Goal: Information Seeking & Learning: Learn about a topic

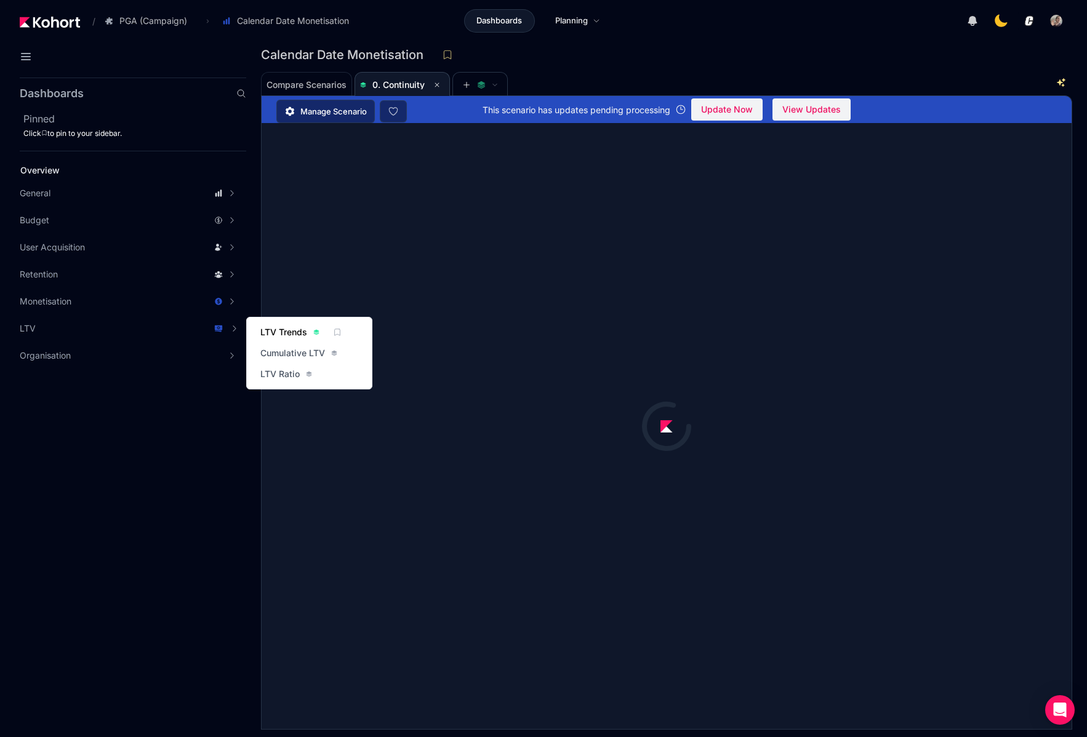
click at [287, 327] on span "LTV Trends" at bounding box center [283, 332] width 47 height 12
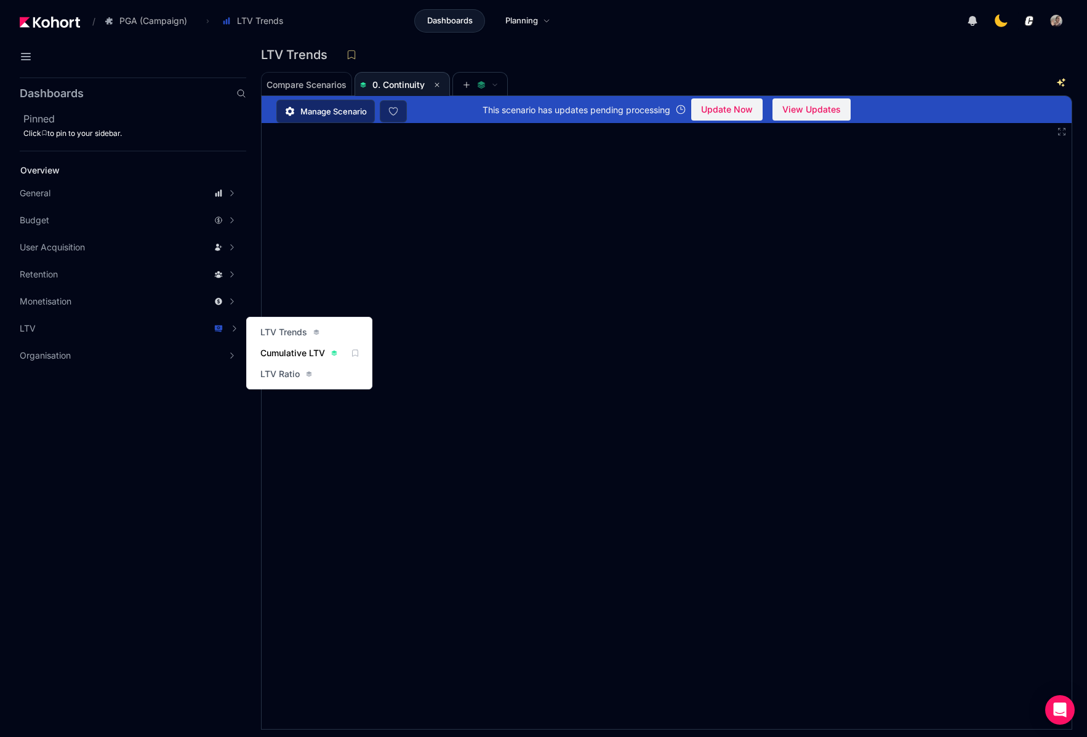
click at [280, 351] on span "Cumulative LTV" at bounding box center [292, 353] width 65 height 12
click at [282, 333] on span "LTV Trends" at bounding box center [283, 332] width 47 height 12
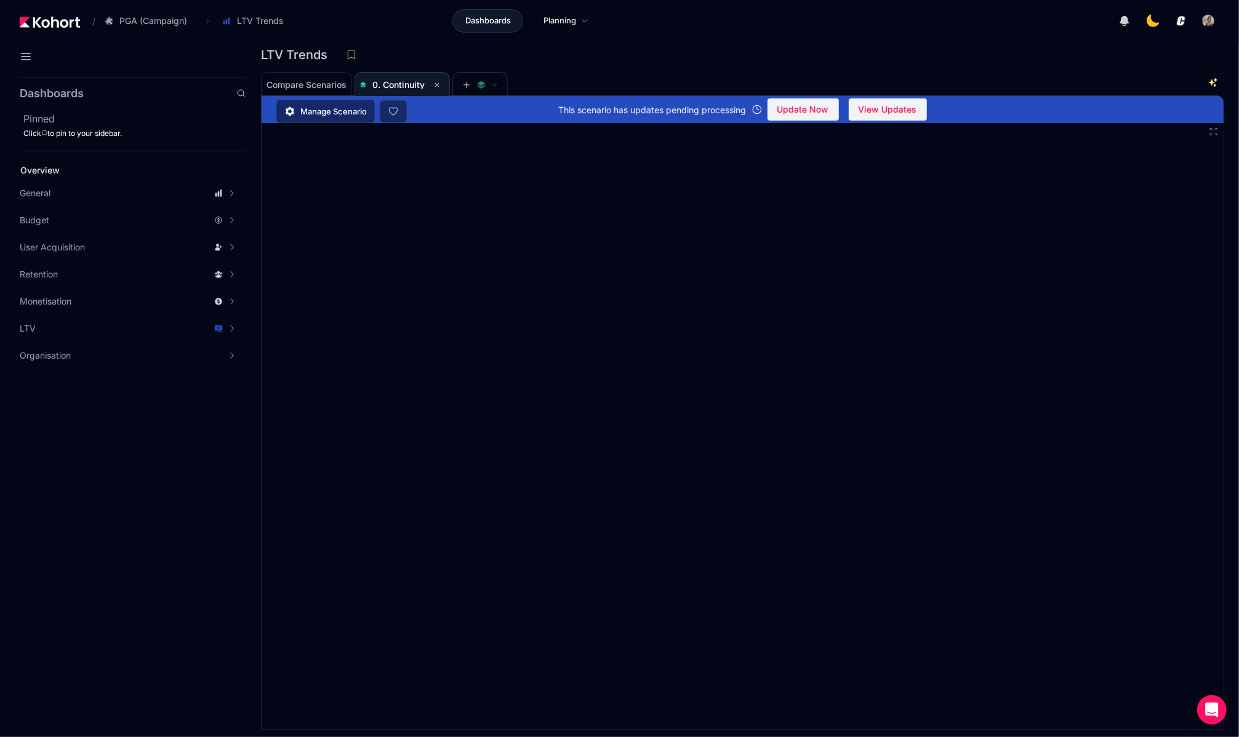
click at [470, 19] on span "Dashboards" at bounding box center [488, 21] width 46 height 12
